Goal: Go to known website

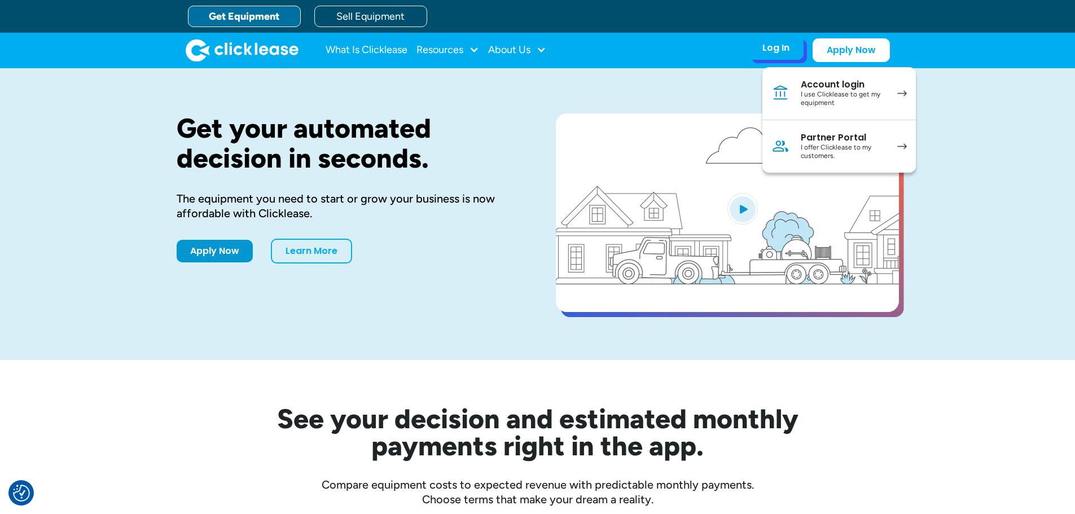
click at [851, 98] on div "I use Clicklease to get my equipment" at bounding box center [843, 98] width 85 height 17
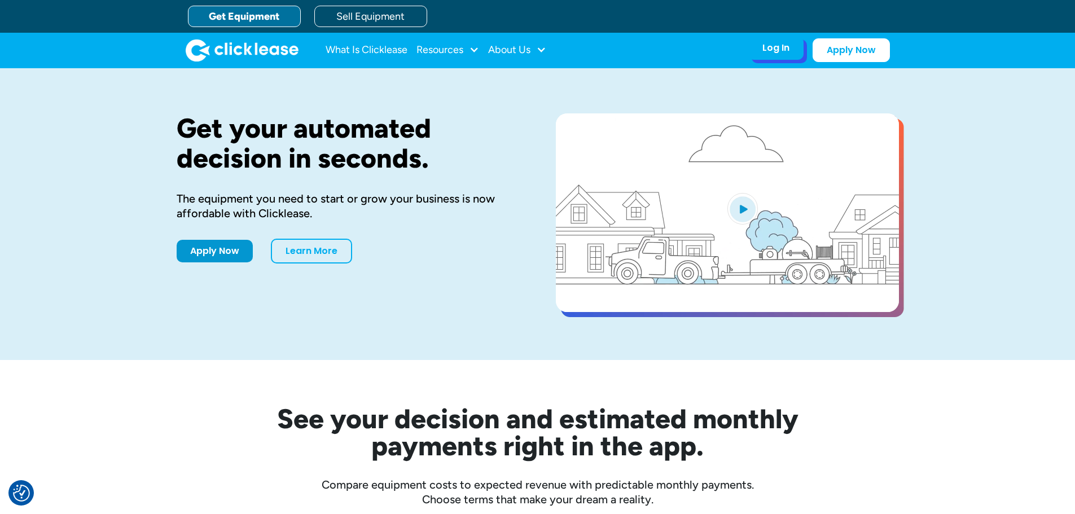
click at [789, 57] on div "Log In Account login I use Clicklease to get my equipment Partner Portal I offe…" at bounding box center [775, 48] width 55 height 24
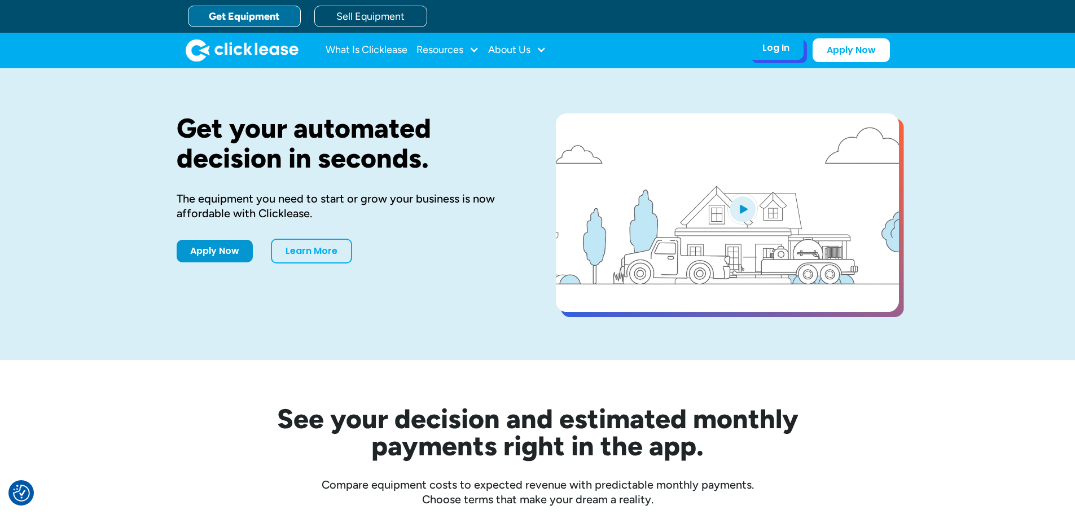
click at [770, 46] on div "Log In" at bounding box center [776, 47] width 27 height 11
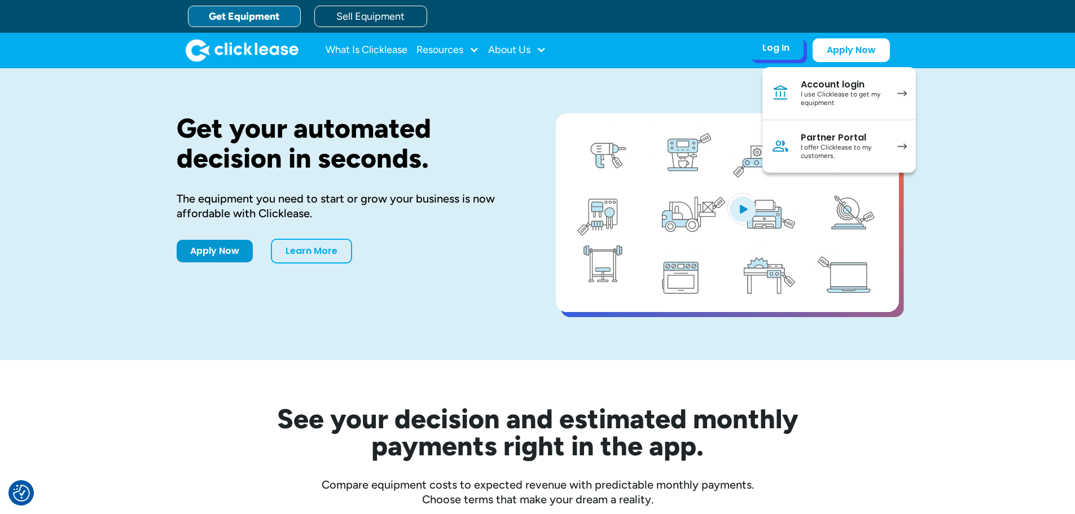
click at [811, 138] on div "Partner Portal" at bounding box center [843, 137] width 85 height 11
